Goal: Task Accomplishment & Management: Manage account settings

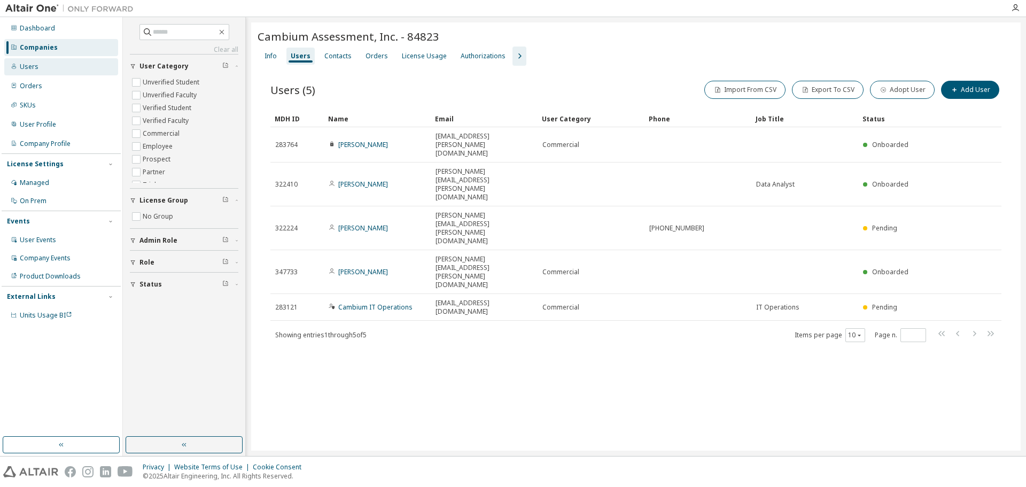
click at [53, 68] on div "Users" at bounding box center [61, 66] width 114 height 17
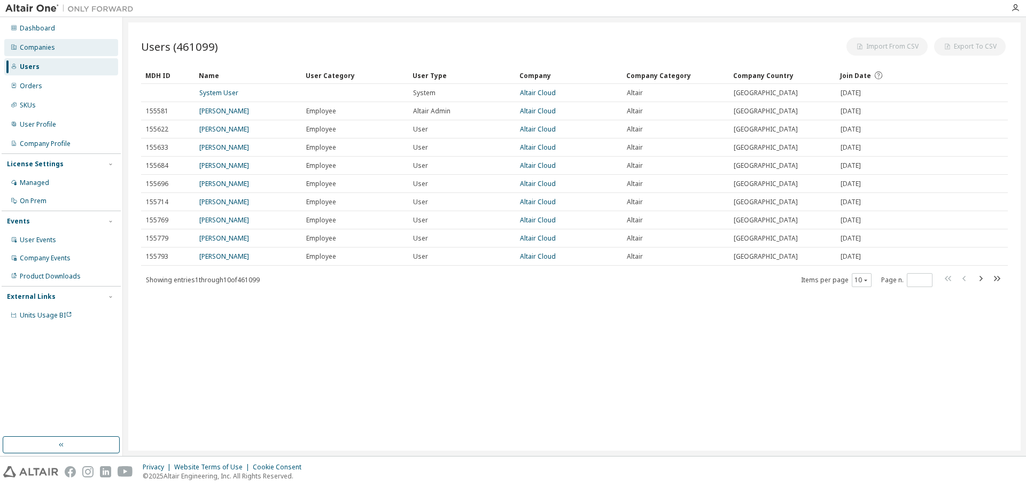
click at [58, 48] on div "Companies" at bounding box center [61, 47] width 114 height 17
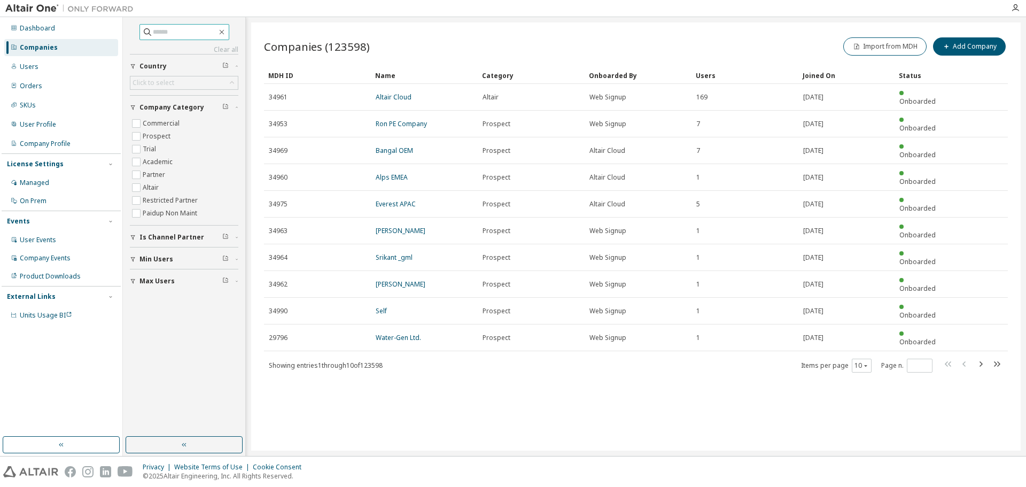
click at [172, 35] on input "text" at bounding box center [185, 32] width 64 height 11
paste input "**********"
type input "**********"
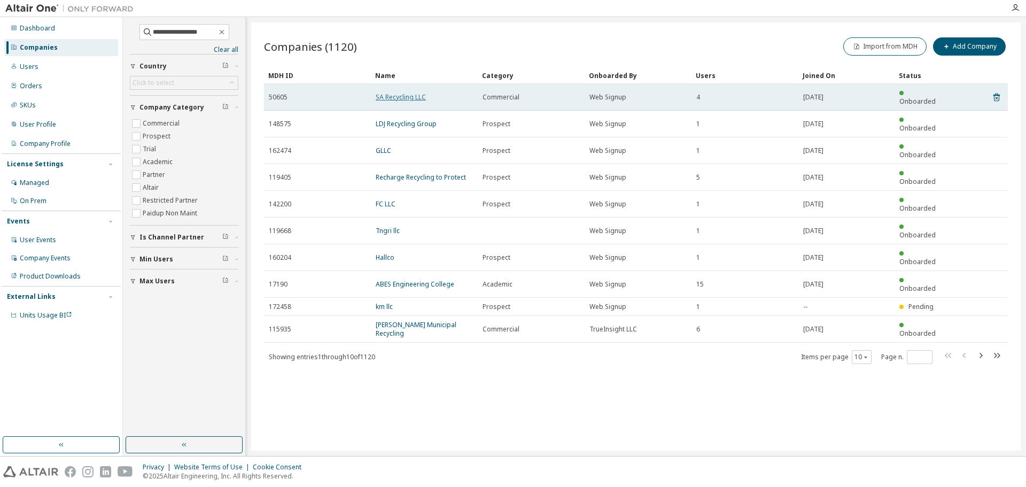
click at [408, 92] on link "SA Recycling LLC" at bounding box center [401, 96] width 50 height 9
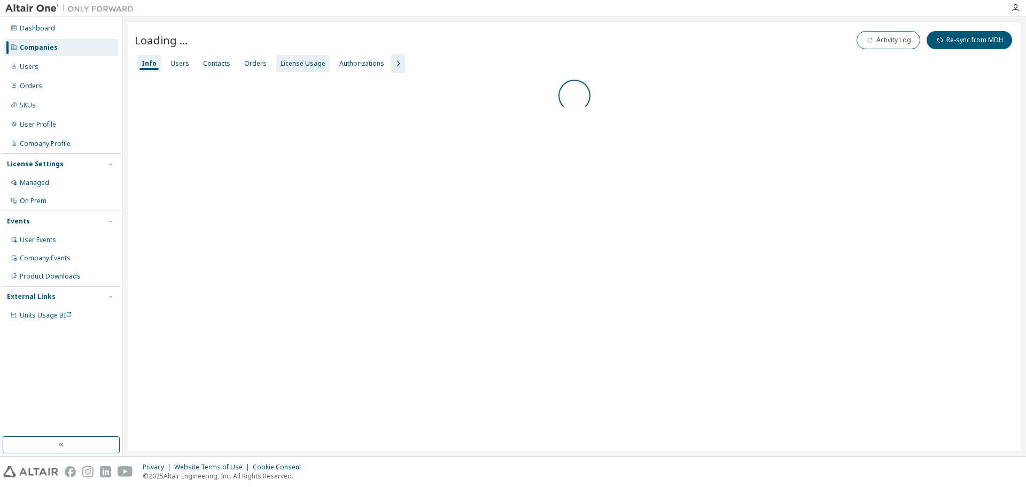
click at [310, 65] on div "License Usage" at bounding box center [303, 63] width 45 height 9
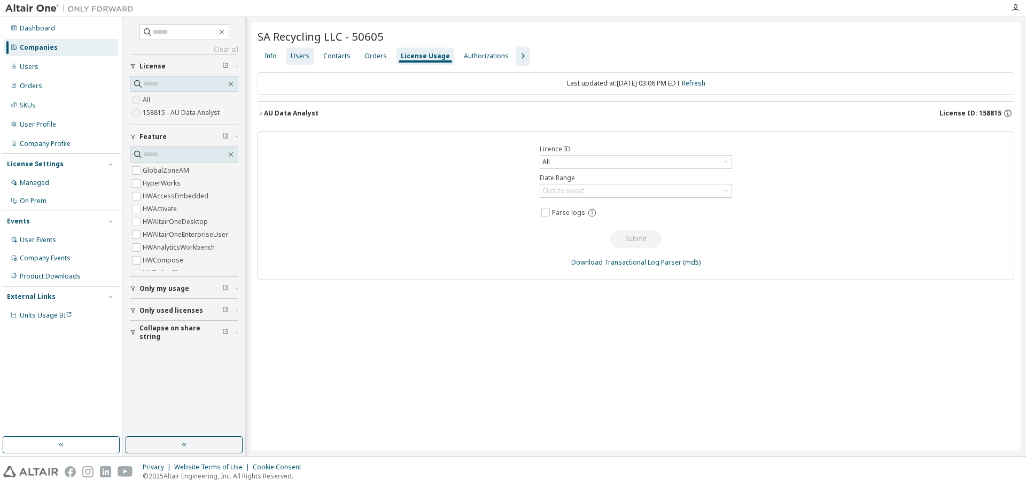
click at [299, 56] on div "Users" at bounding box center [300, 56] width 19 height 9
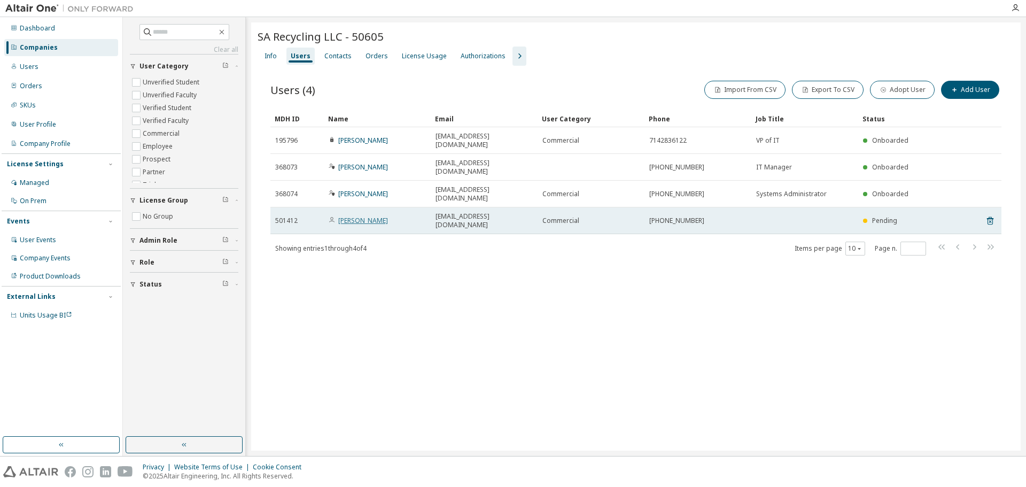
click at [352, 216] on link "[PERSON_NAME]" at bounding box center [363, 220] width 50 height 9
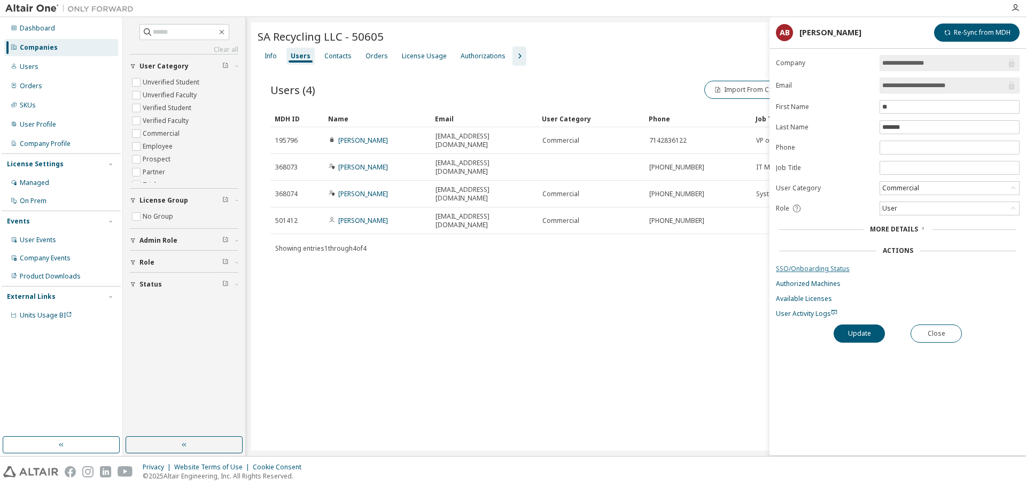
click at [822, 267] on link "SSO/Onboarding Status" at bounding box center [898, 269] width 244 height 9
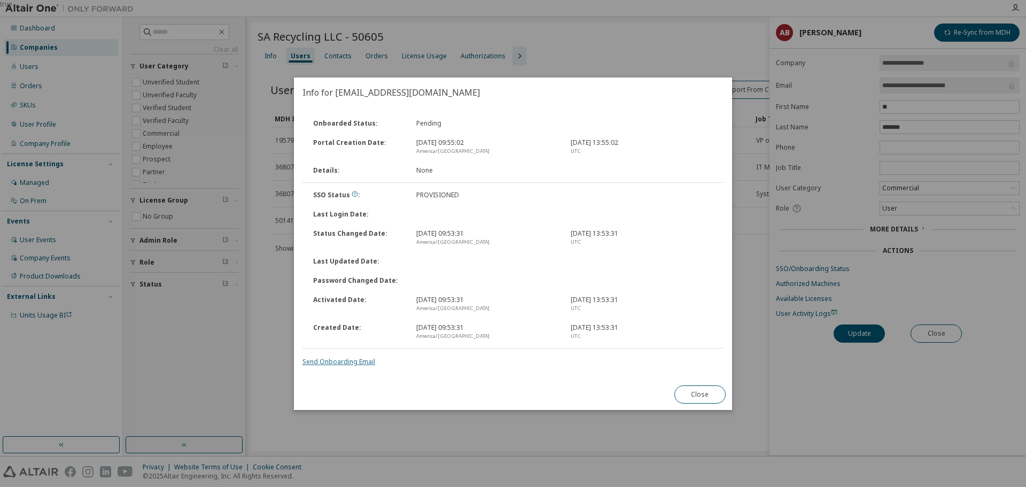
click at [345, 361] on link "Send Onboarding Email" at bounding box center [339, 361] width 73 height 9
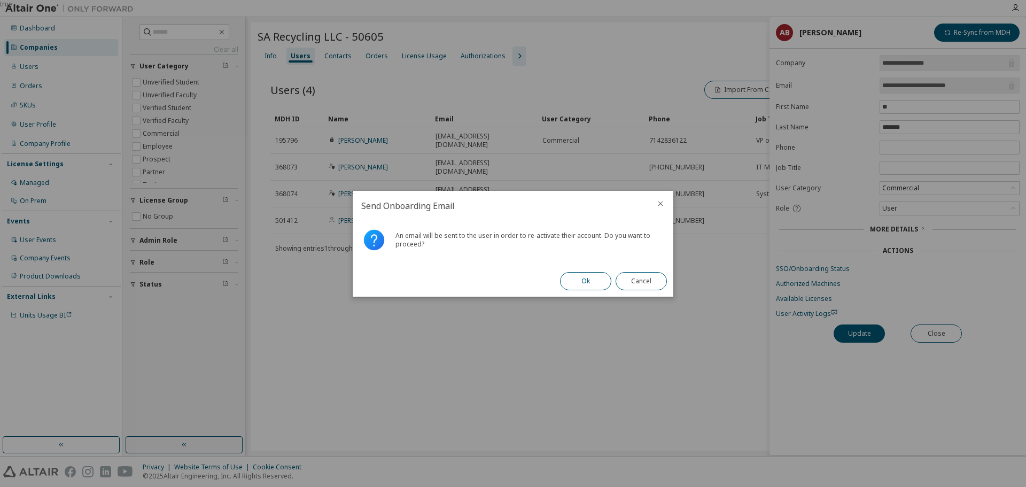
click at [582, 284] on button "Ok" at bounding box center [585, 281] width 51 height 18
click at [650, 284] on button "Close" at bounding box center [641, 281] width 51 height 18
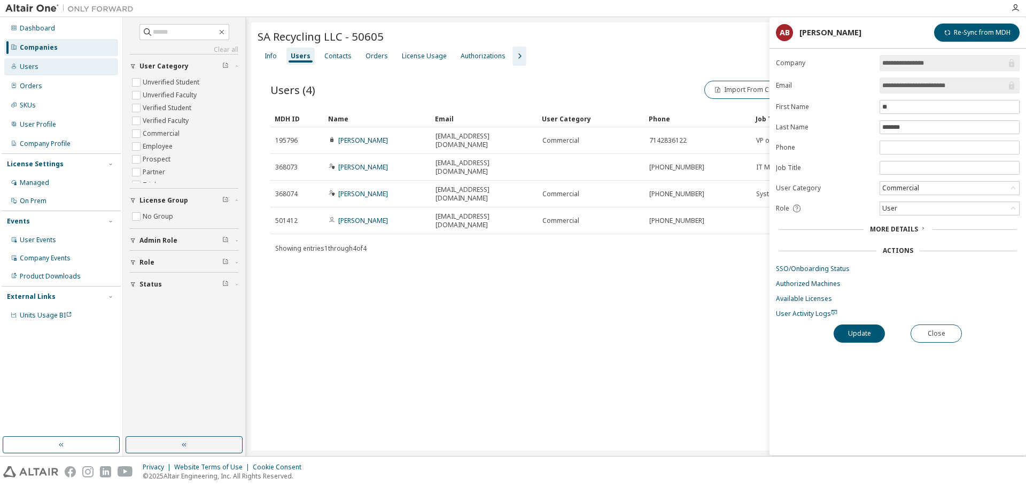
click at [62, 68] on div "Users" at bounding box center [61, 66] width 114 height 17
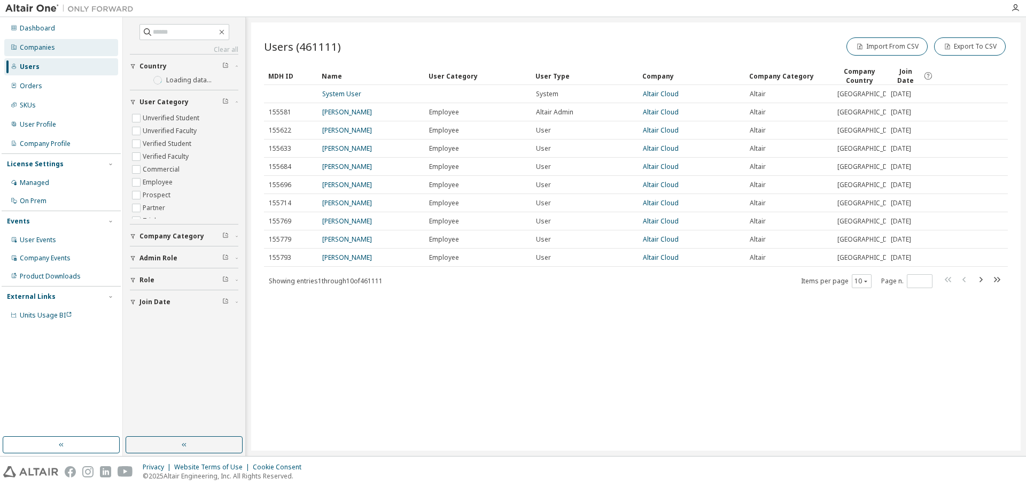
click at [62, 44] on div "Companies" at bounding box center [61, 47] width 114 height 17
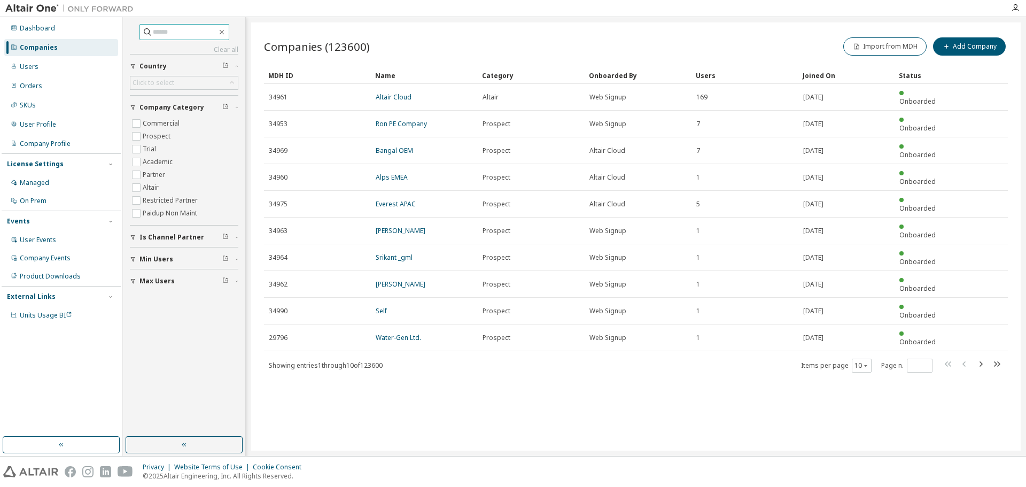
click at [170, 31] on input "text" at bounding box center [185, 32] width 64 height 11
paste input "**********"
type input "**********"
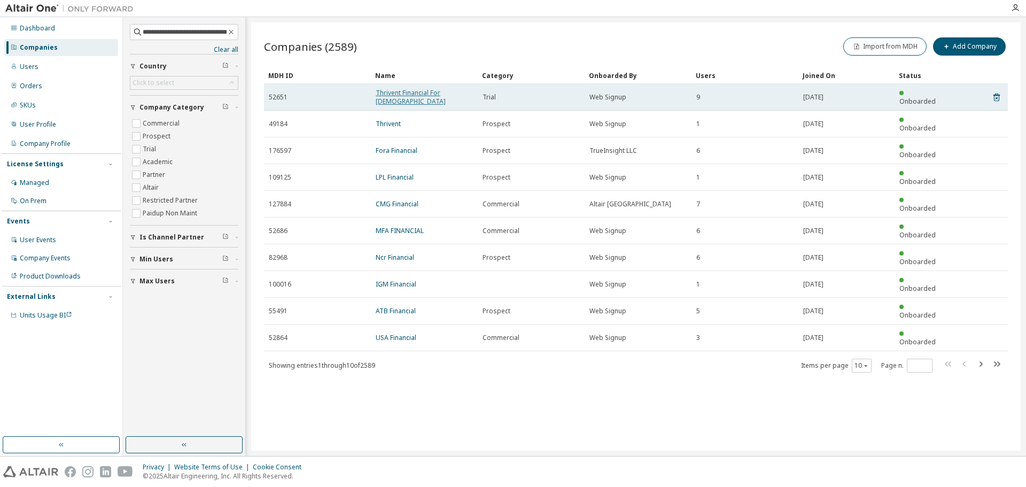
click at [420, 91] on link "Thrivent Financial For [DEMOGRAPHIC_DATA]" at bounding box center [411, 97] width 70 height 18
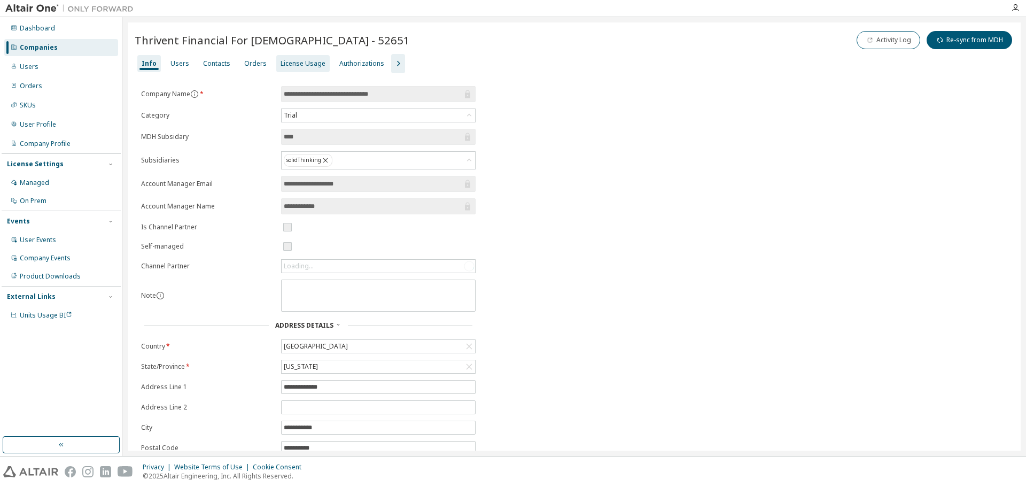
click at [300, 66] on div "License Usage" at bounding box center [303, 63] width 45 height 9
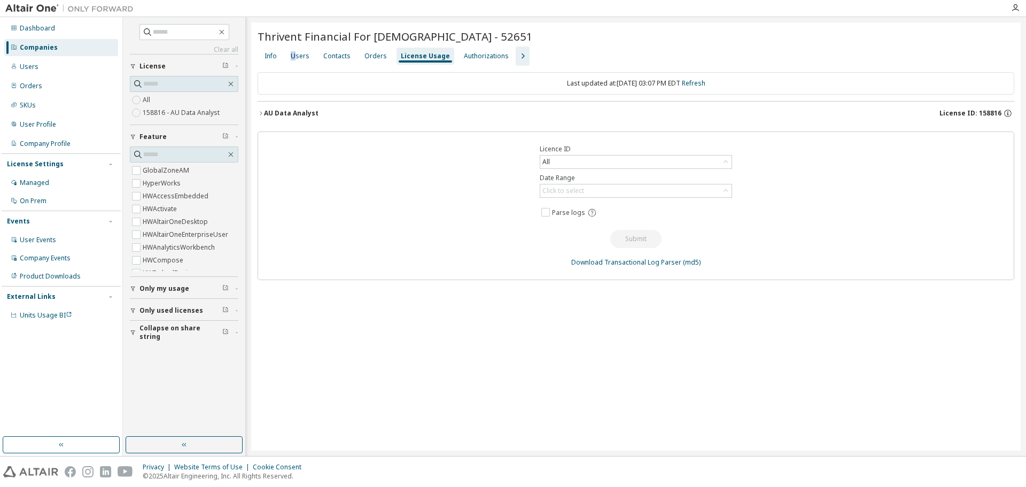
click at [293, 57] on div "Users" at bounding box center [300, 56] width 19 height 9
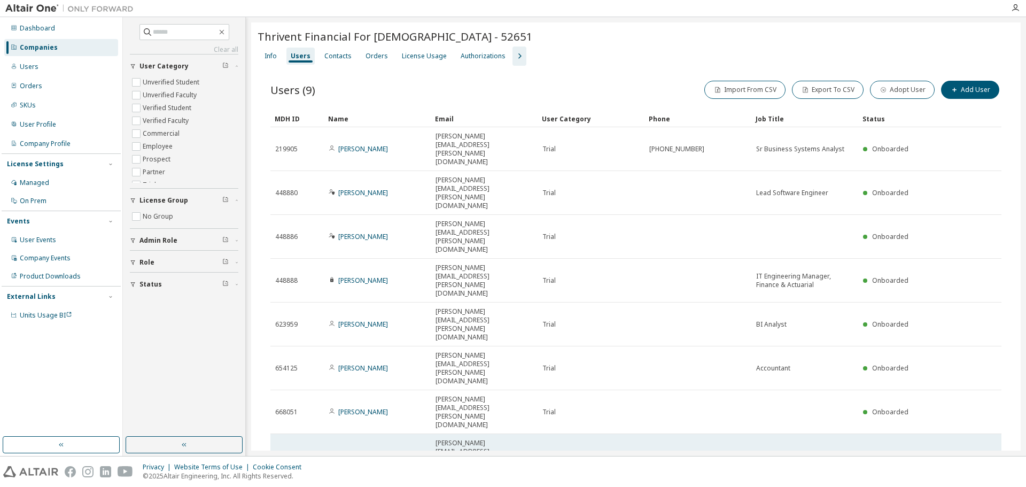
click at [366, 451] on link "[PERSON_NAME]" at bounding box center [363, 455] width 50 height 9
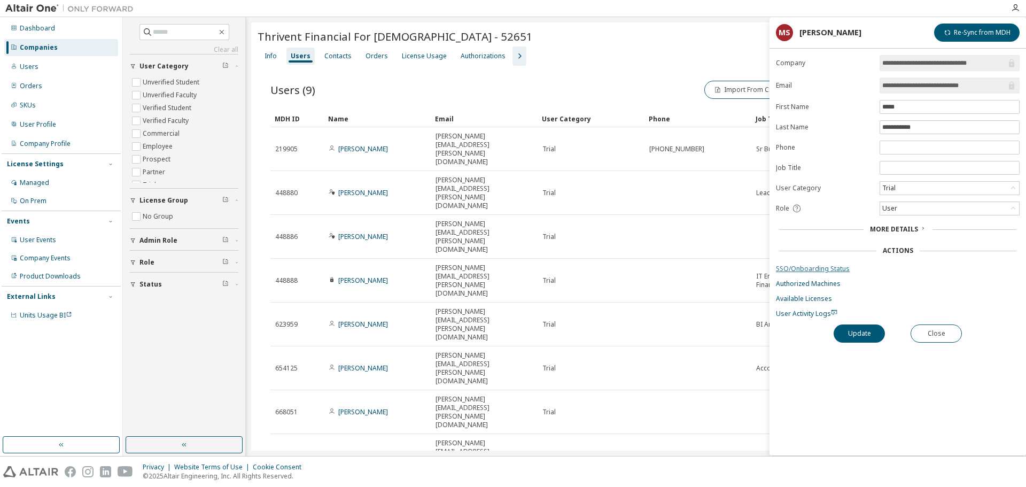
click at [804, 266] on link "SSO/Onboarding Status" at bounding box center [898, 269] width 244 height 9
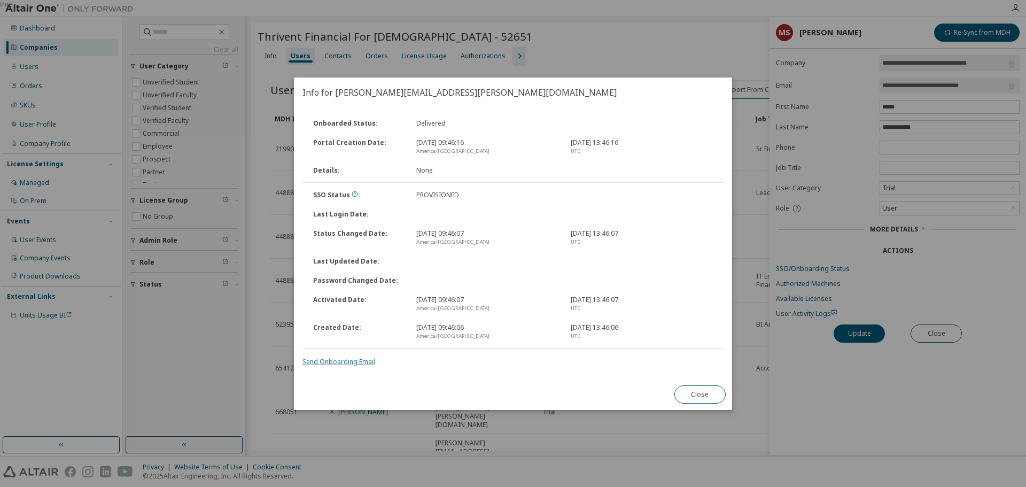
click at [365, 361] on link "Send Onboarding Email" at bounding box center [339, 361] width 73 height 9
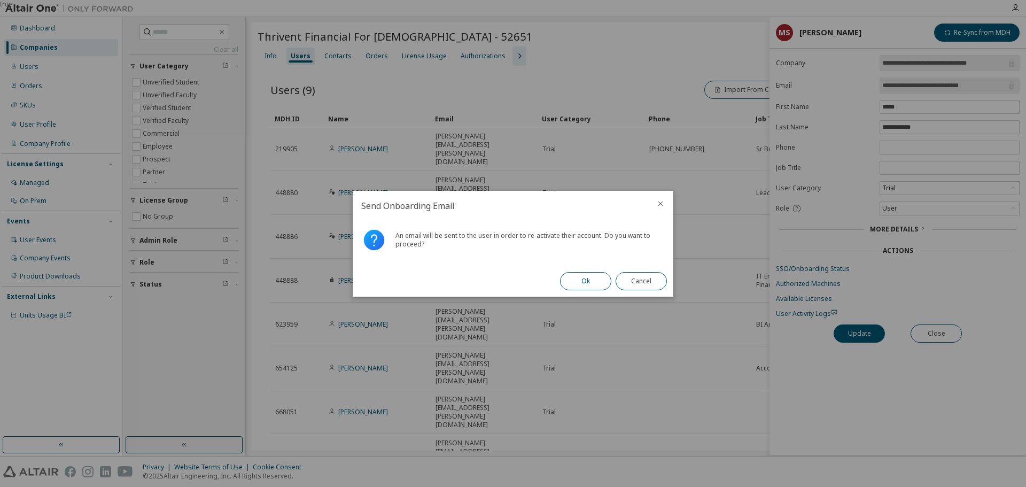
click at [597, 279] on button "Ok" at bounding box center [585, 281] width 51 height 18
drag, startPoint x: 637, startPoint y: 280, endPoint x: 775, endPoint y: 315, distance: 142.7
click at [637, 280] on button "Close" at bounding box center [641, 281] width 51 height 18
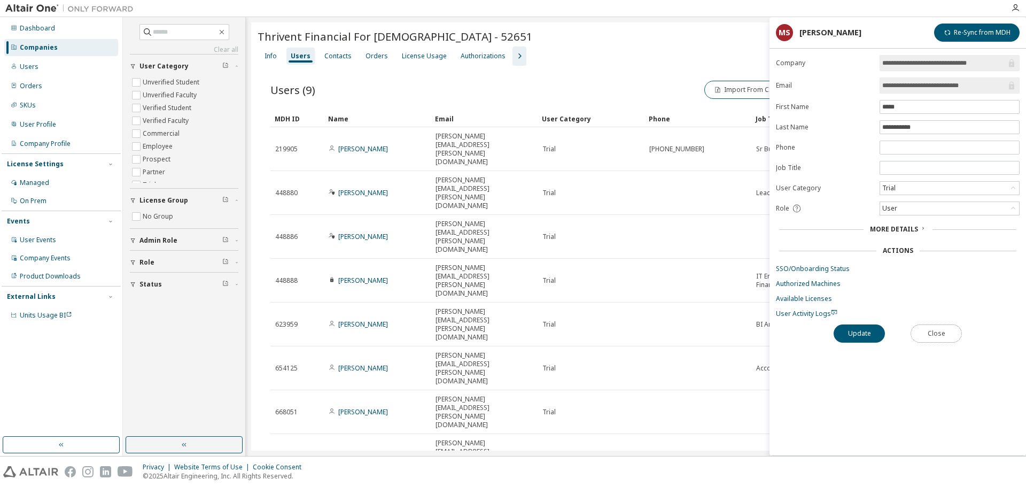
click at [931, 328] on button "Close" at bounding box center [936, 333] width 51 height 18
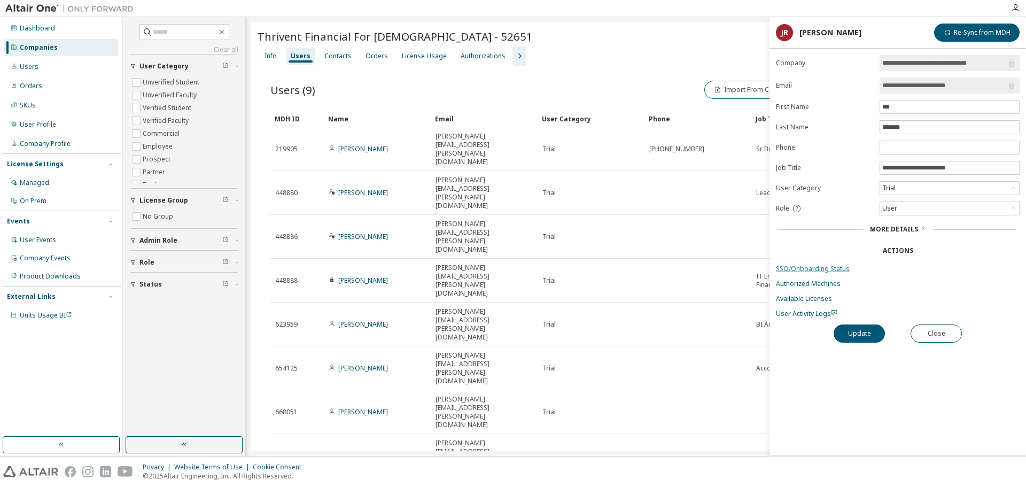
click at [816, 270] on link "SSO/Onboarding Status" at bounding box center [898, 269] width 244 height 9
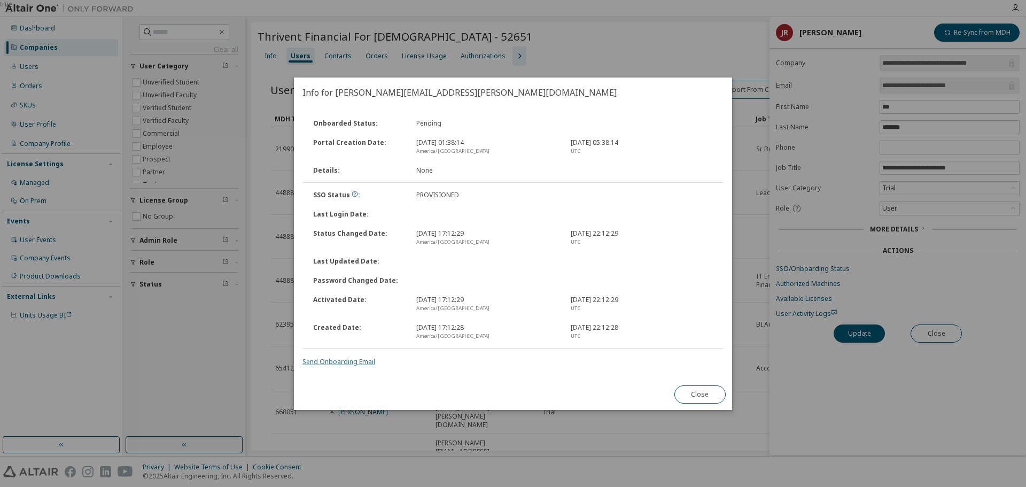
click at [362, 361] on link "Send Onboarding Email" at bounding box center [339, 361] width 73 height 9
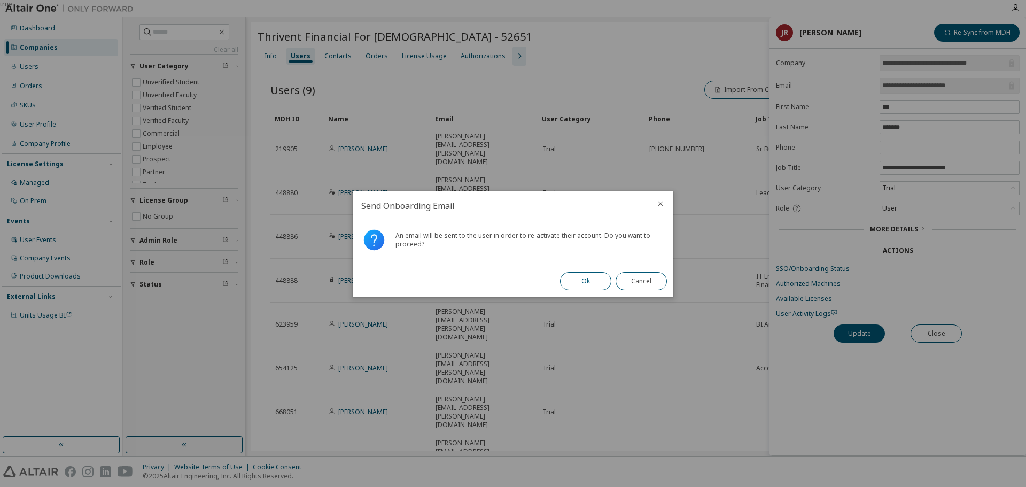
click at [584, 280] on button "Ok" at bounding box center [585, 281] width 51 height 18
click at [630, 281] on button "Close" at bounding box center [641, 281] width 51 height 18
